Goal: Navigation & Orientation: Find specific page/section

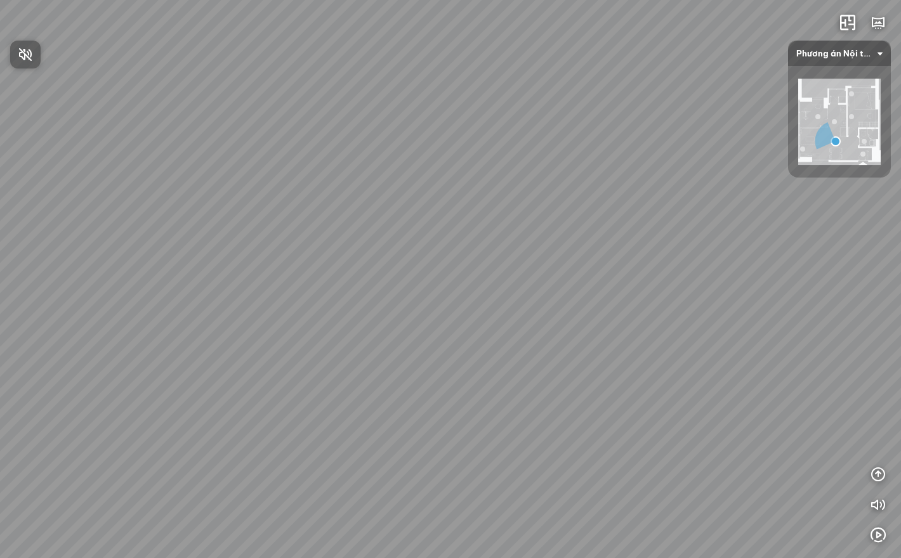
drag, startPoint x: 445, startPoint y: 243, endPoint x: 685, endPoint y: 152, distance: 256.5
click at [684, 154] on div at bounding box center [450, 279] width 901 height 558
drag, startPoint x: 673, startPoint y: 153, endPoint x: 522, endPoint y: 122, distance: 154.2
click at [522, 122] on div "Study Room Bedroom Bathroom Bàn giao" at bounding box center [450, 279] width 901 height 558
drag, startPoint x: 543, startPoint y: 117, endPoint x: 161, endPoint y: 164, distance: 385.6
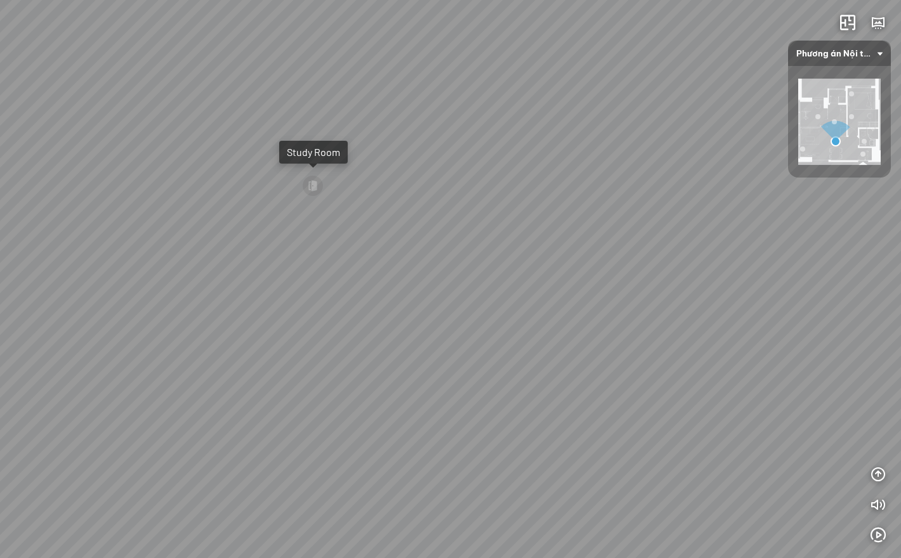
click at [162, 164] on div "Study Room Bedroom Bathroom Bàn giao" at bounding box center [450, 279] width 901 height 558
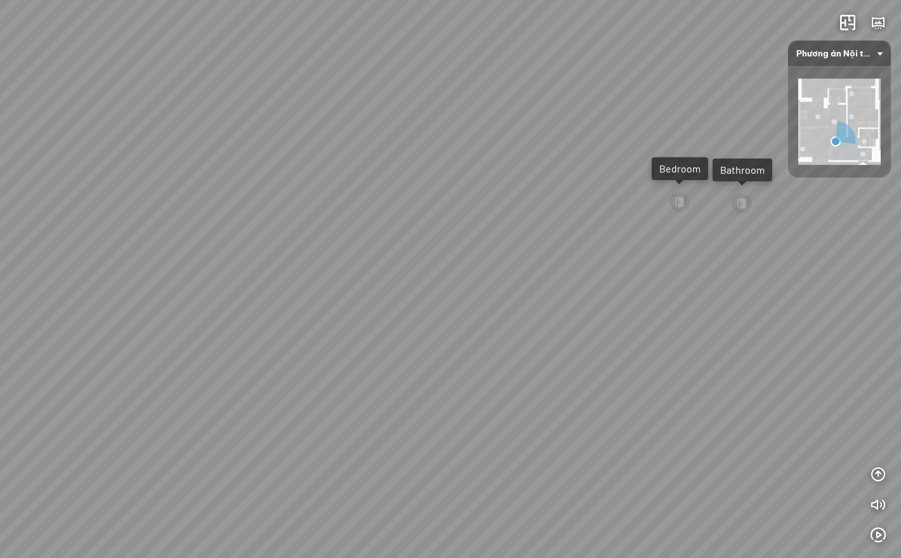
drag, startPoint x: 485, startPoint y: 248, endPoint x: 134, endPoint y: 229, distance: 352.1
click at [134, 229] on div "Study Room Bedroom Bathroom Bàn giao" at bounding box center [450, 279] width 901 height 558
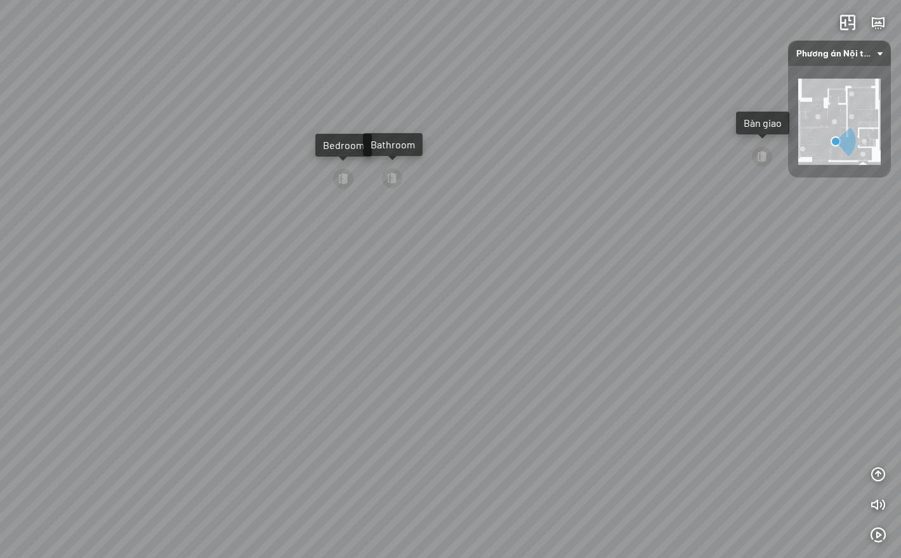
drag, startPoint x: 398, startPoint y: 188, endPoint x: 22, endPoint y: 187, distance: 376.9
click at [38, 191] on div "Study Room Bedroom Bathroom Bàn giao" at bounding box center [450, 279] width 901 height 558
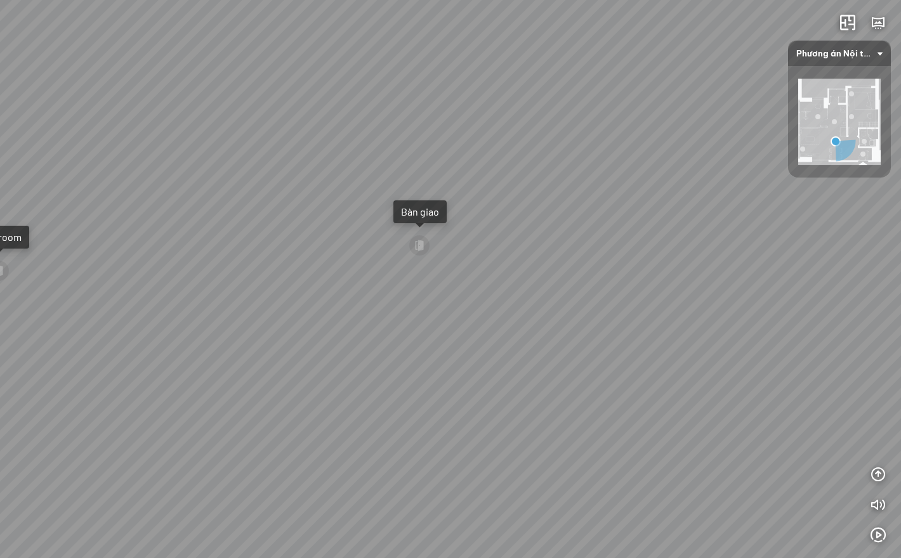
drag, startPoint x: 520, startPoint y: 207, endPoint x: 203, endPoint y: 305, distance: 331.6
click at [203, 305] on div "Study Room Bedroom Bathroom Bàn giao" at bounding box center [450, 279] width 901 height 558
drag, startPoint x: 197, startPoint y: 308, endPoint x: -10, endPoint y: 357, distance: 213.2
click at [0, 357] on html "Study Room Bedroom Bathroom Bàn giao INFO: krpano 1.20.8 (build [DATE]) INFO: H…" at bounding box center [450, 279] width 901 height 558
drag, startPoint x: 747, startPoint y: 86, endPoint x: 500, endPoint y: 72, distance: 247.2
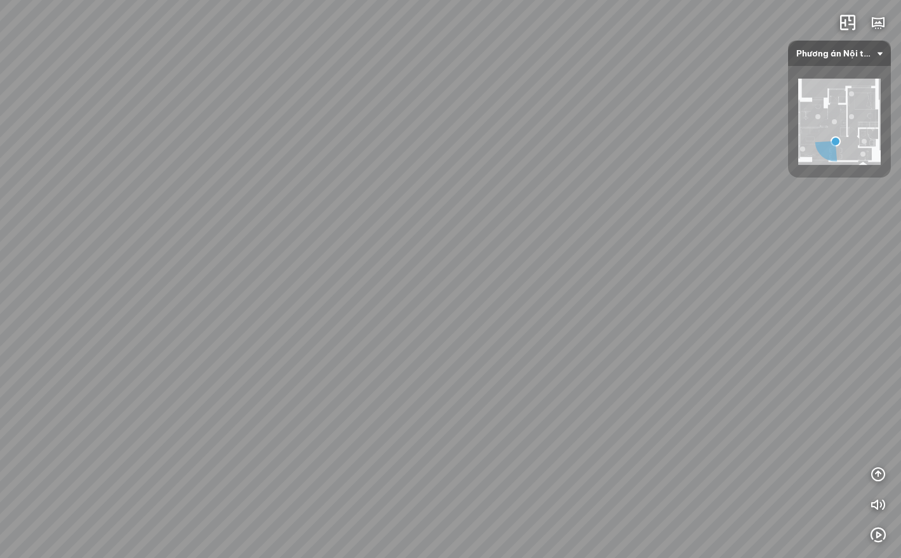
click at [500, 72] on div "Study Room Bedroom Bathroom Bàn giao" at bounding box center [450, 279] width 901 height 558
